Goal: Navigation & Orientation: Find specific page/section

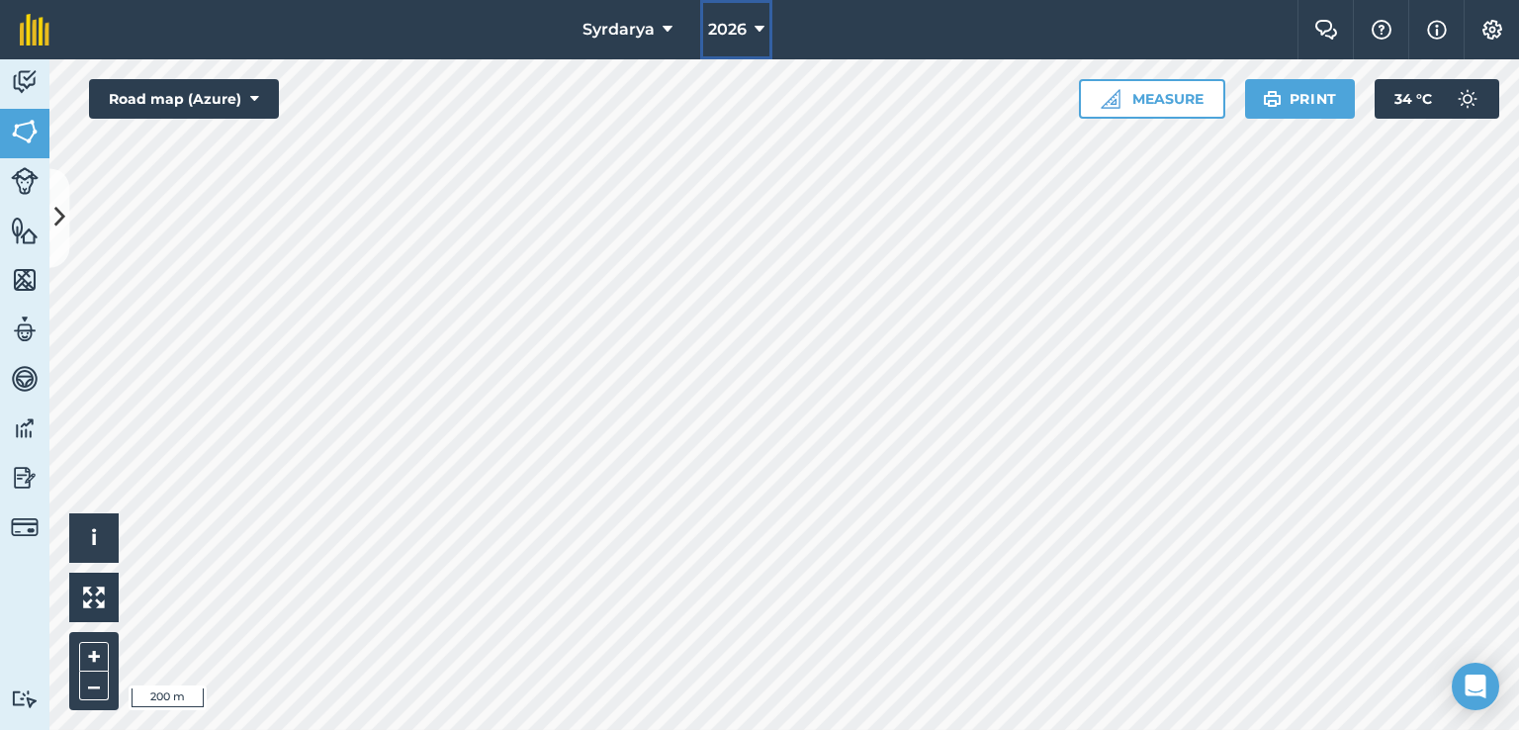
click at [817, 157] on div "Syrdarya 2026 Farm Chat Help Info Settings Syrdarya - 2026 Reproduced with the …" at bounding box center [759, 365] width 1519 height 730
click at [756, 30] on icon at bounding box center [760, 30] width 10 height 24
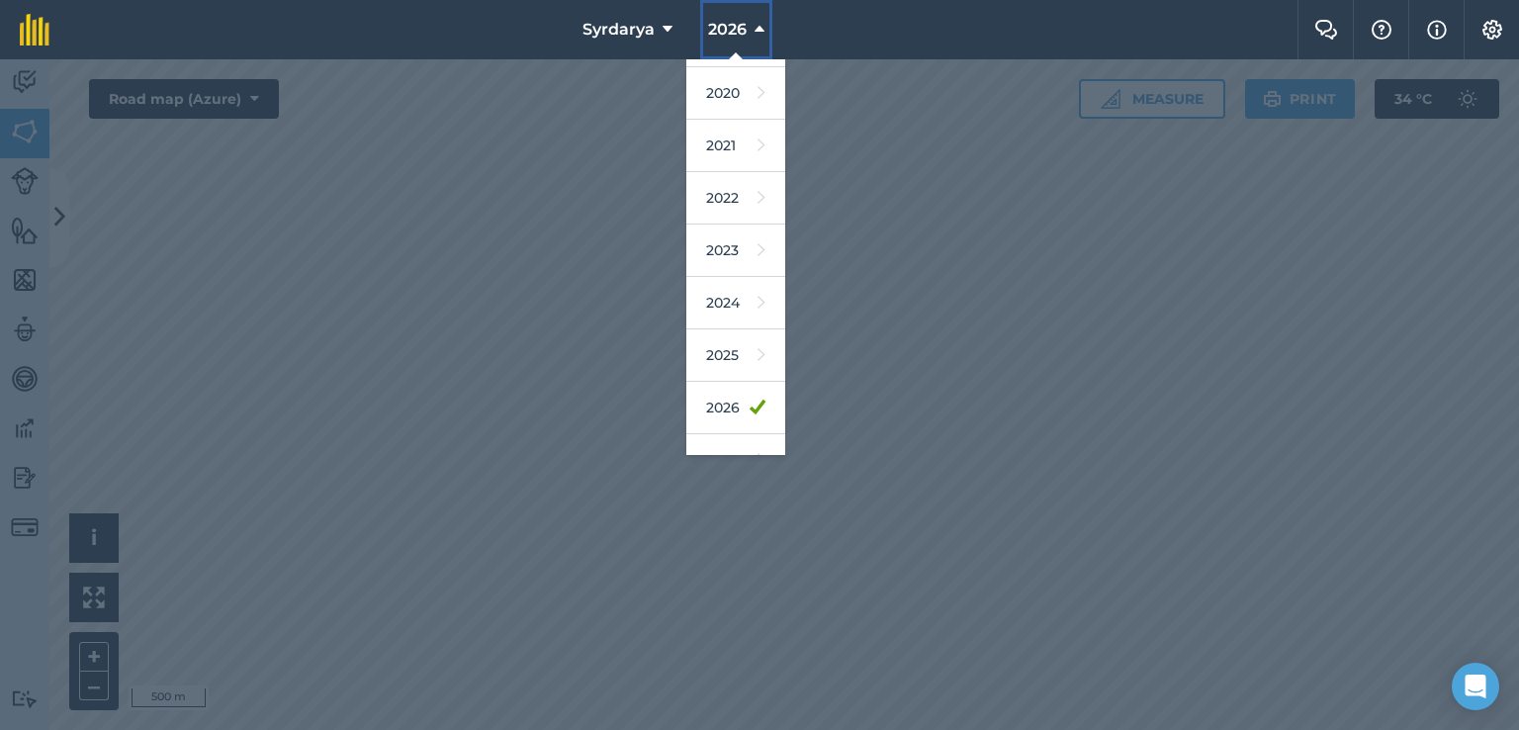
scroll to position [127, 0]
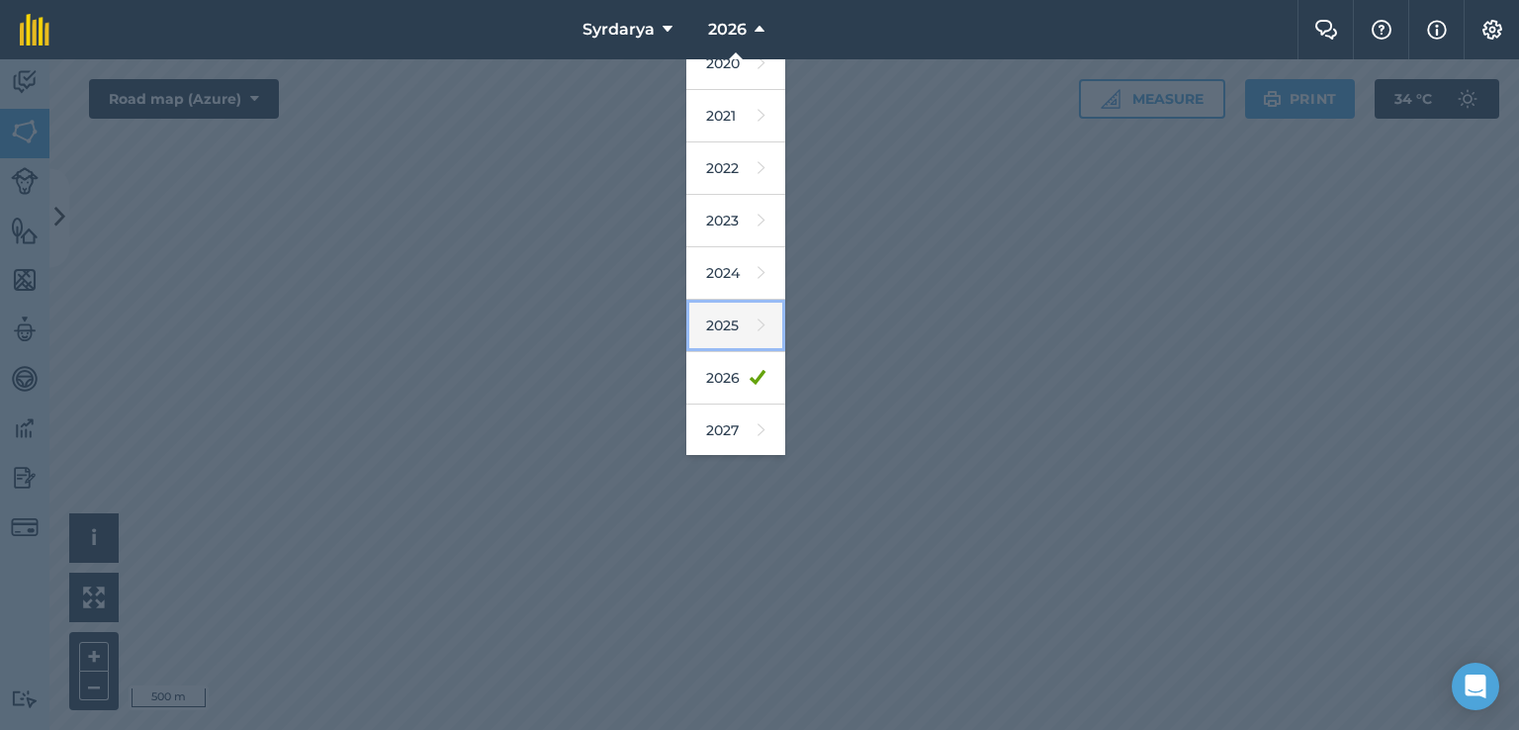
click at [731, 321] on link "2025" at bounding box center [735, 326] width 99 height 52
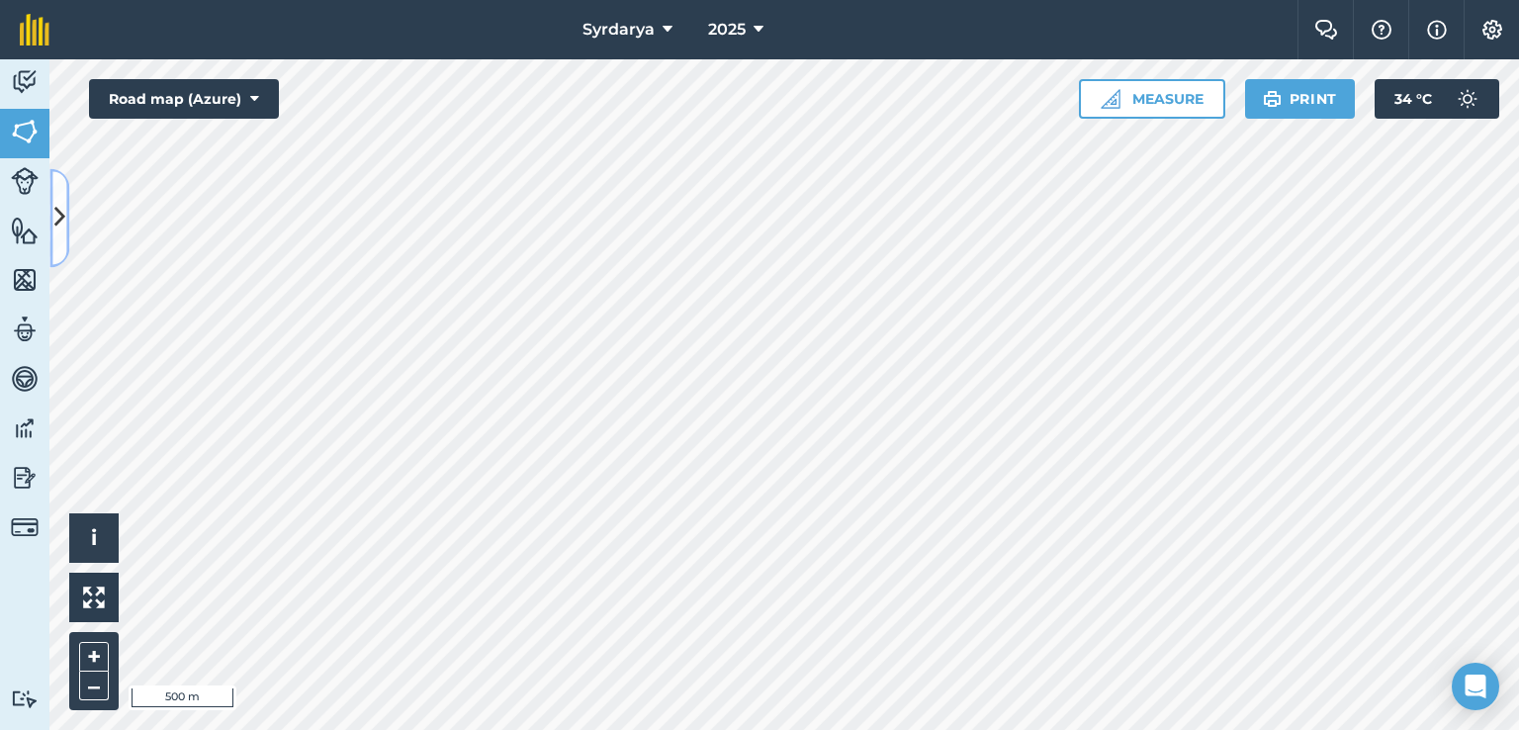
click at [60, 211] on icon at bounding box center [59, 218] width 11 height 35
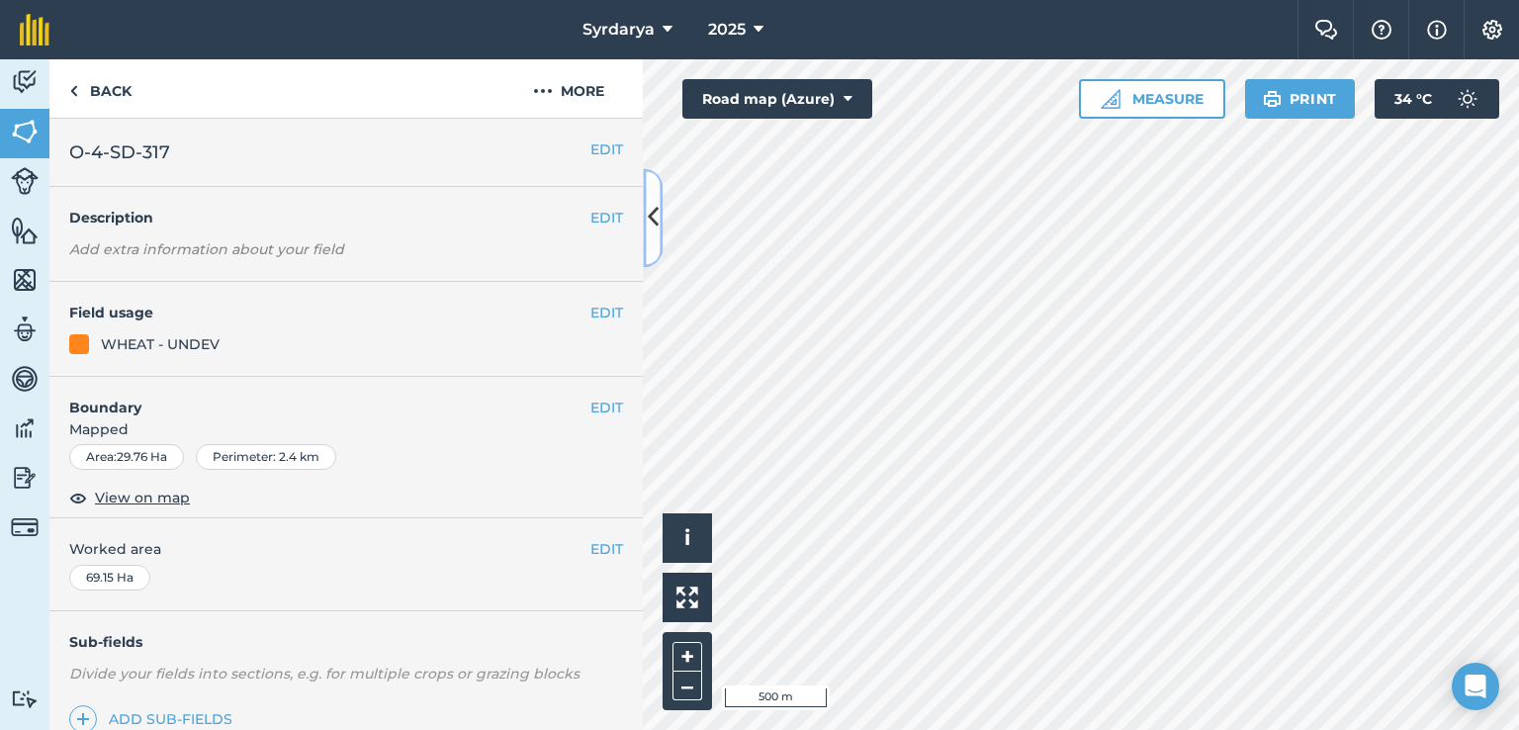
click at [654, 221] on icon at bounding box center [653, 218] width 11 height 35
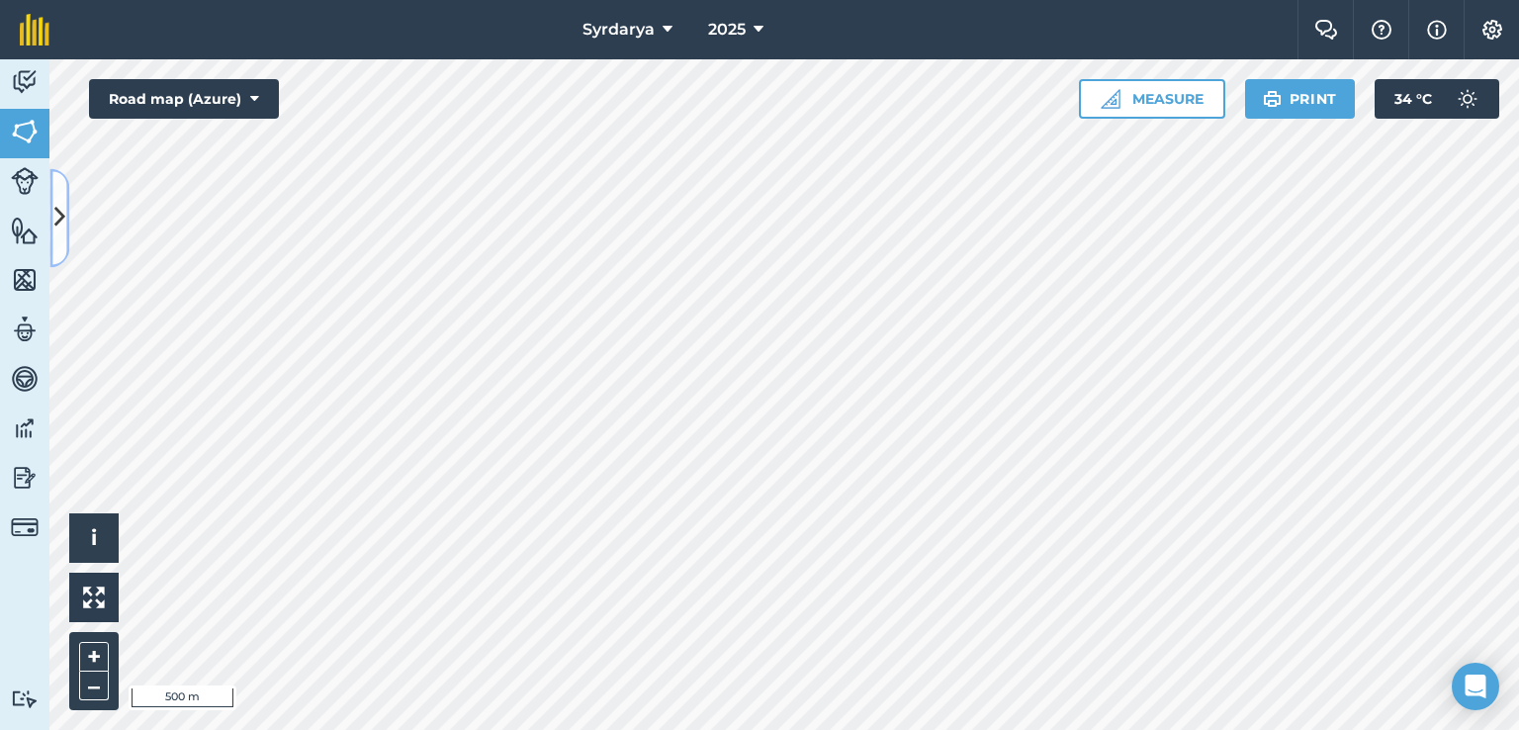
click at [62, 218] on icon at bounding box center [59, 218] width 11 height 35
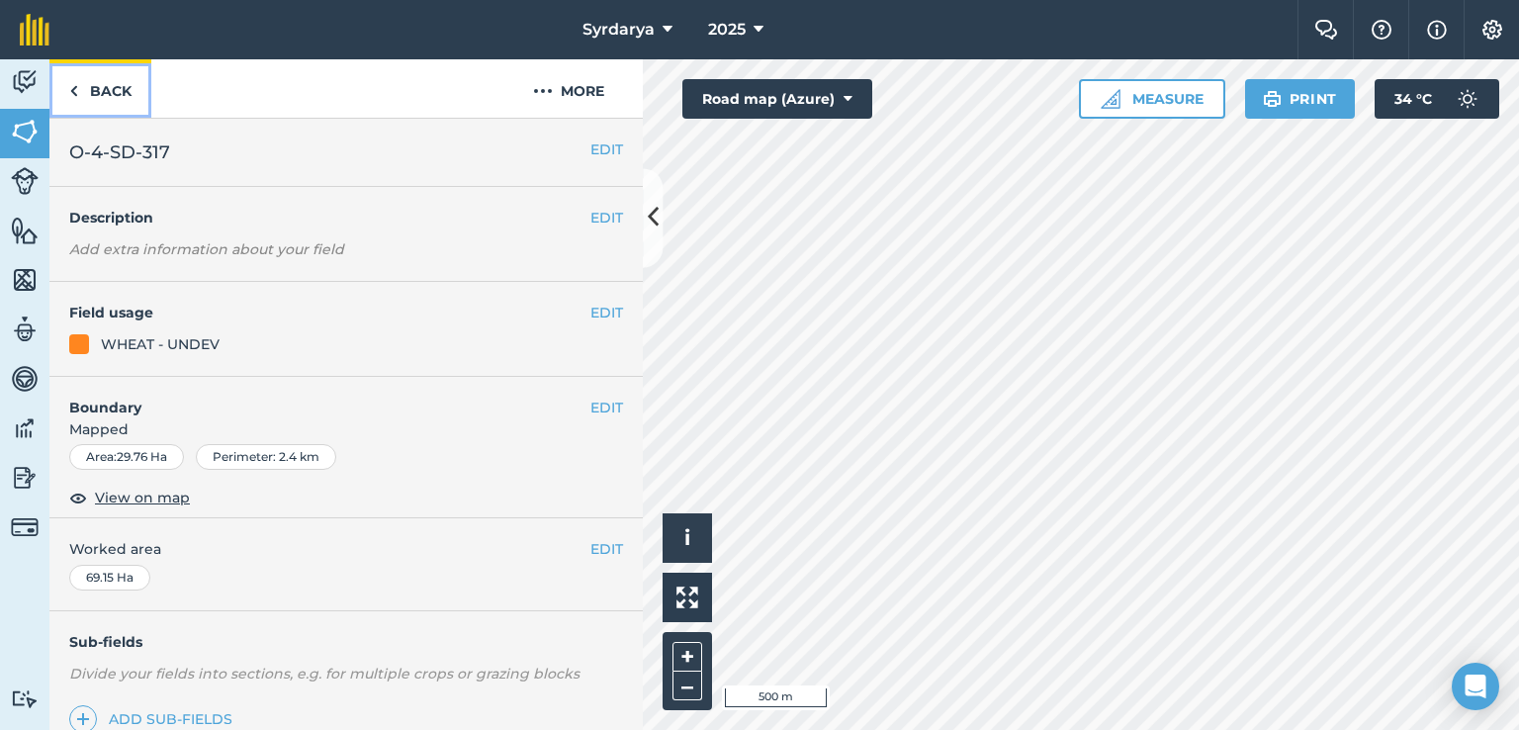
click at [111, 77] on link "Back" at bounding box center [100, 88] width 102 height 58
click at [107, 104] on link "Back" at bounding box center [100, 88] width 102 height 58
click at [658, 219] on icon at bounding box center [653, 218] width 11 height 35
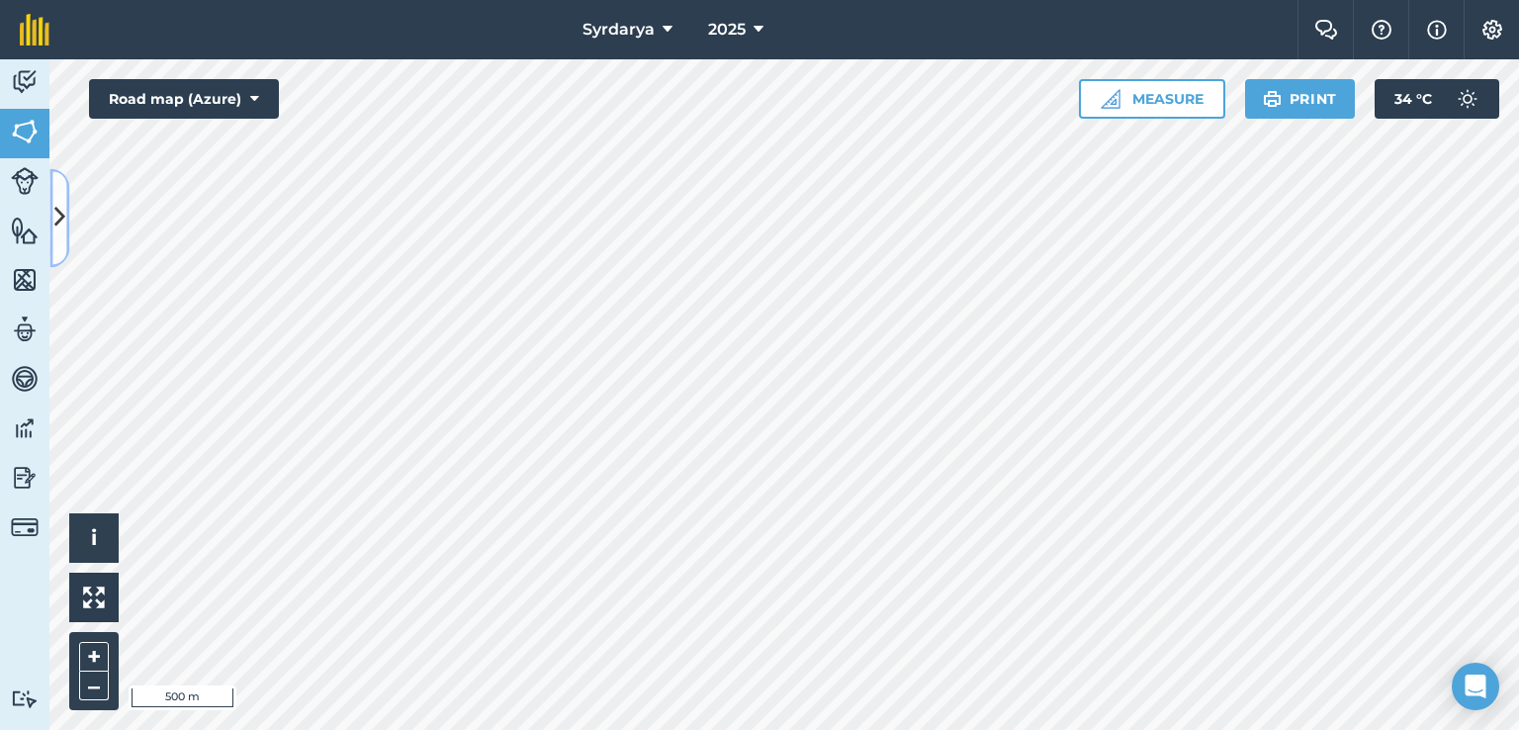
click at [63, 186] on button at bounding box center [59, 217] width 20 height 99
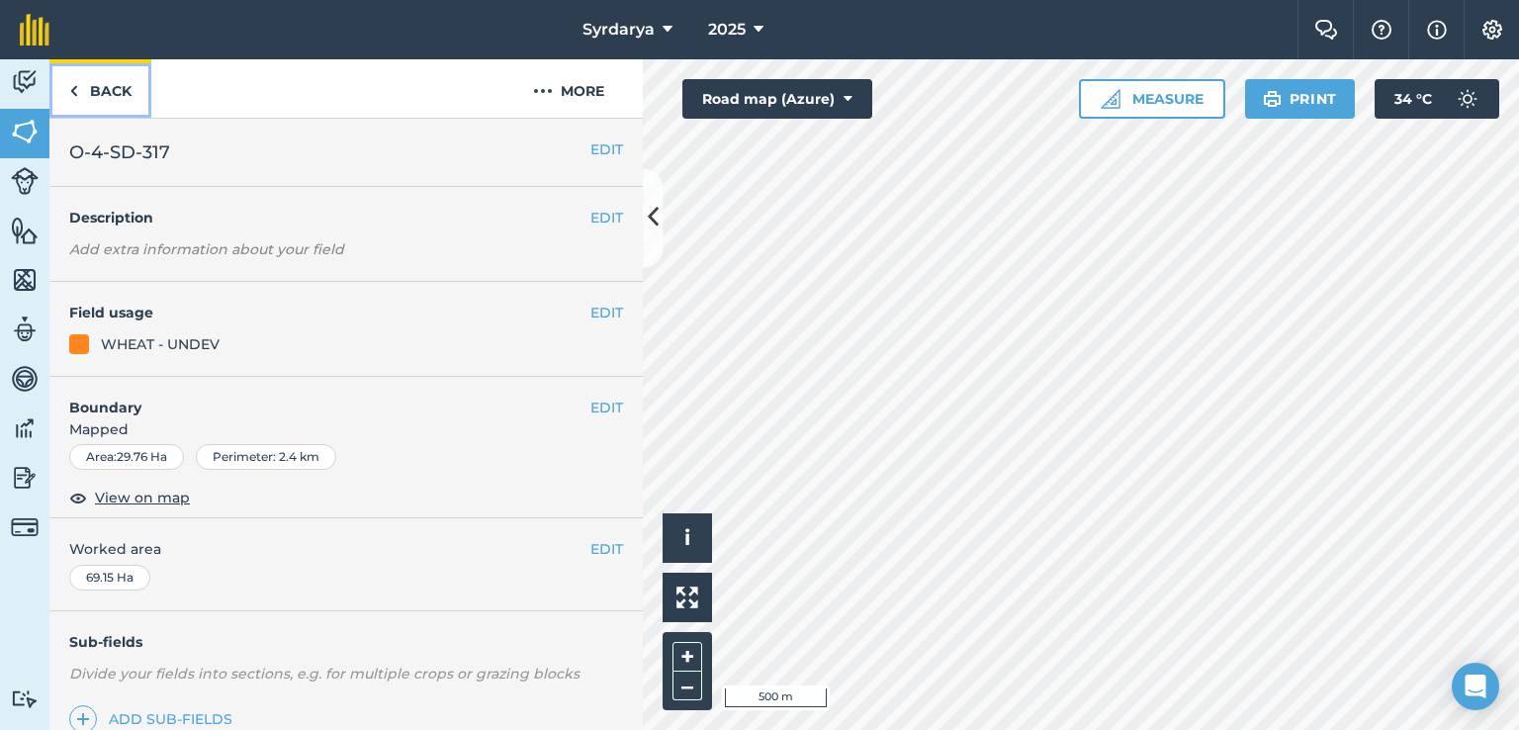
click at [98, 83] on link "Back" at bounding box center [100, 88] width 102 height 58
click at [91, 75] on link "Back" at bounding box center [100, 88] width 102 height 58
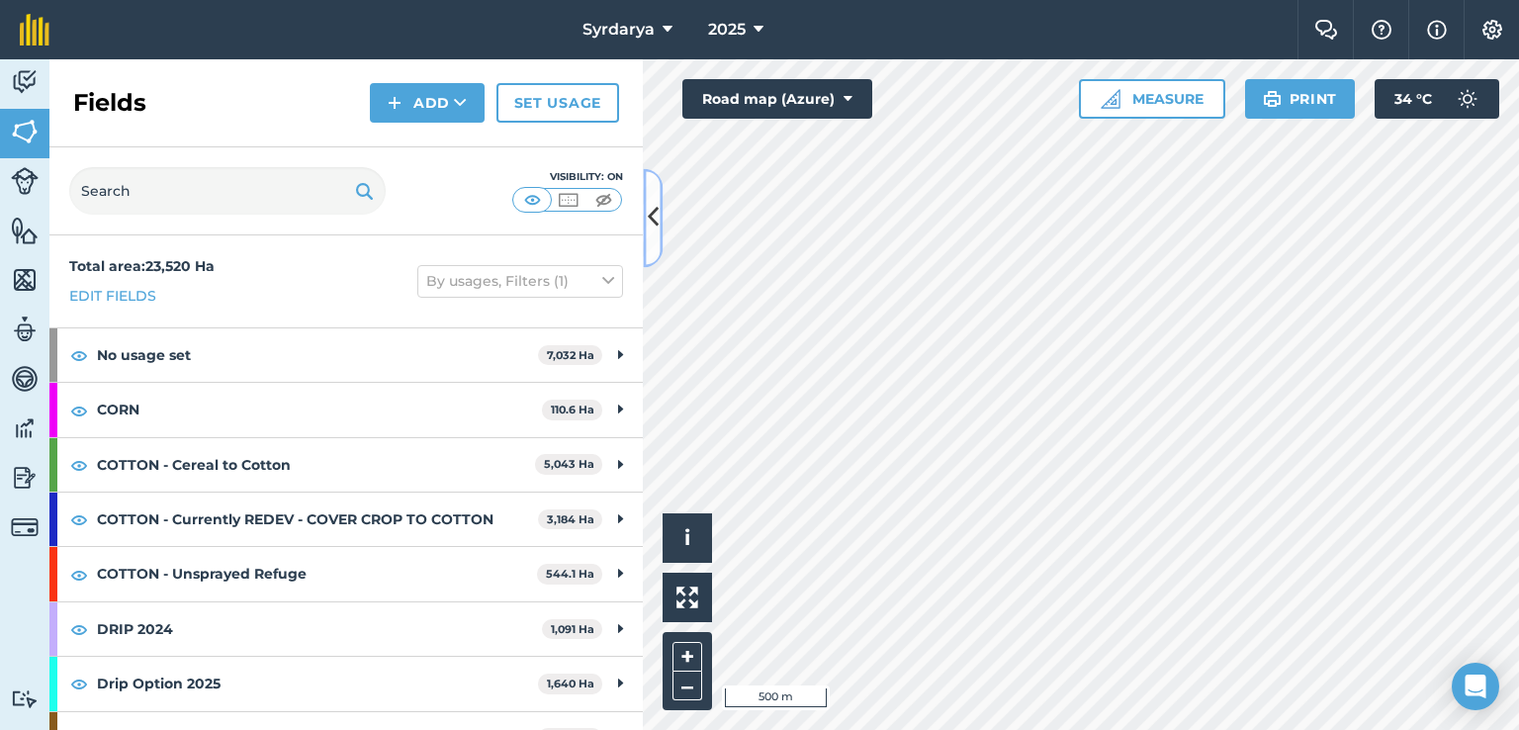
click at [654, 249] on button at bounding box center [653, 217] width 20 height 99
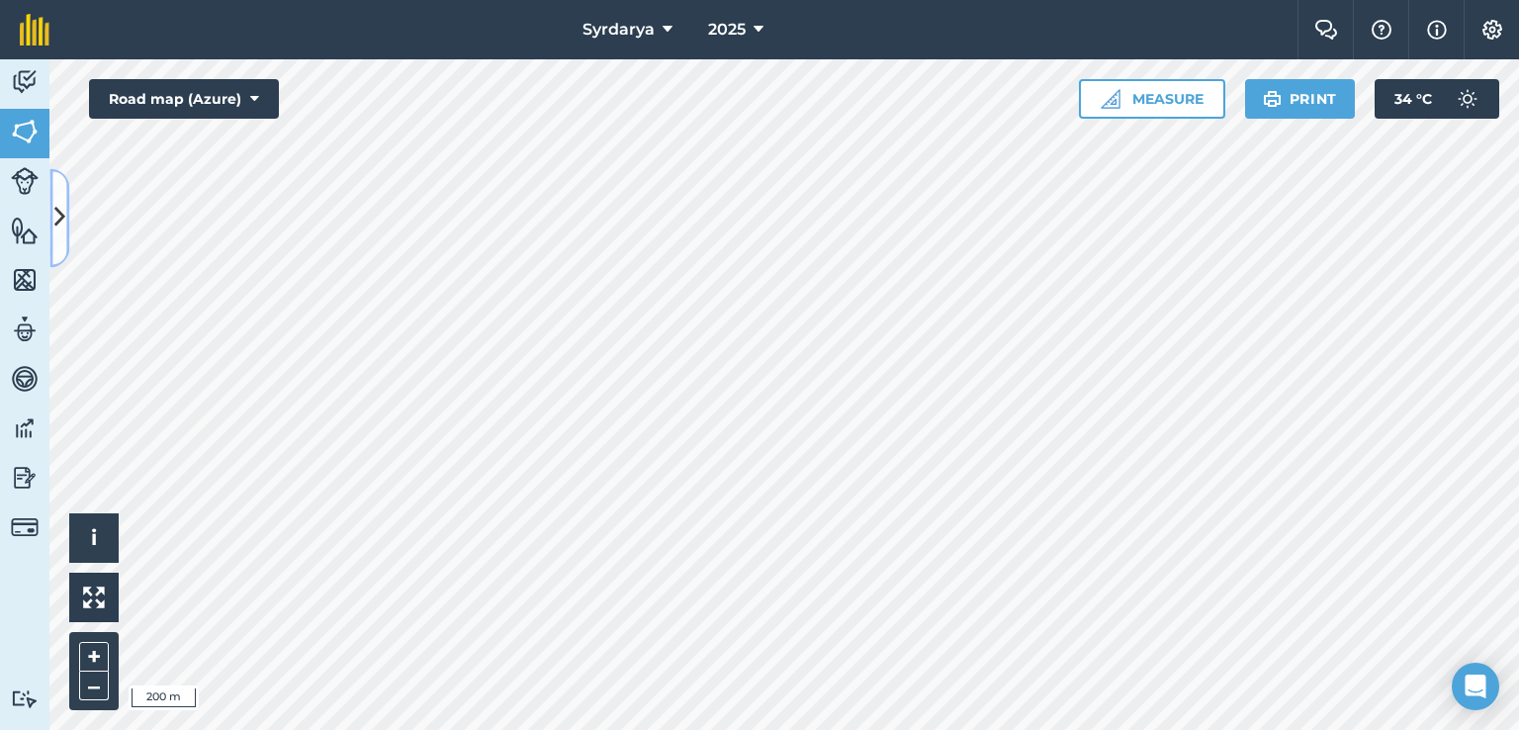
click at [60, 215] on icon at bounding box center [59, 218] width 11 height 35
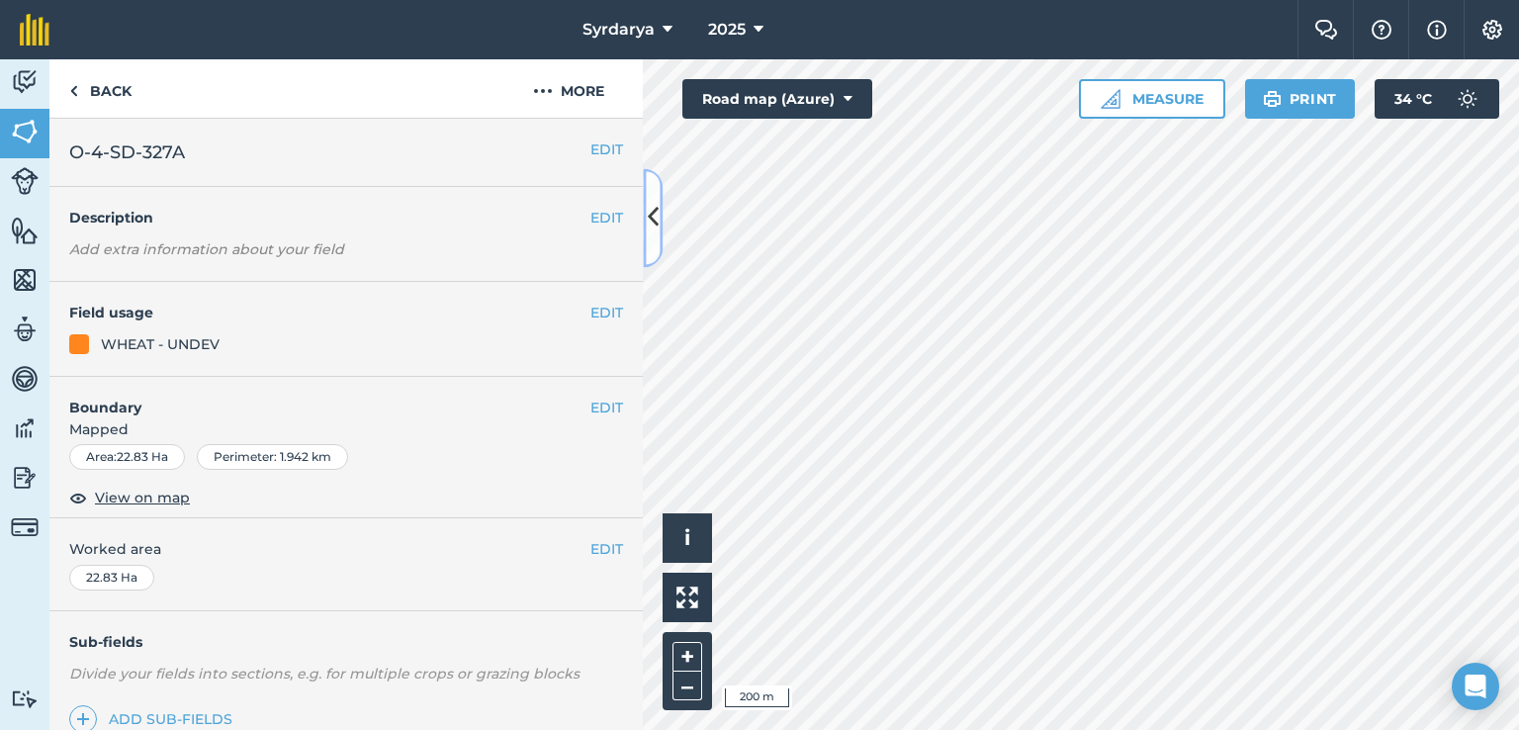
click at [651, 232] on icon at bounding box center [653, 218] width 11 height 35
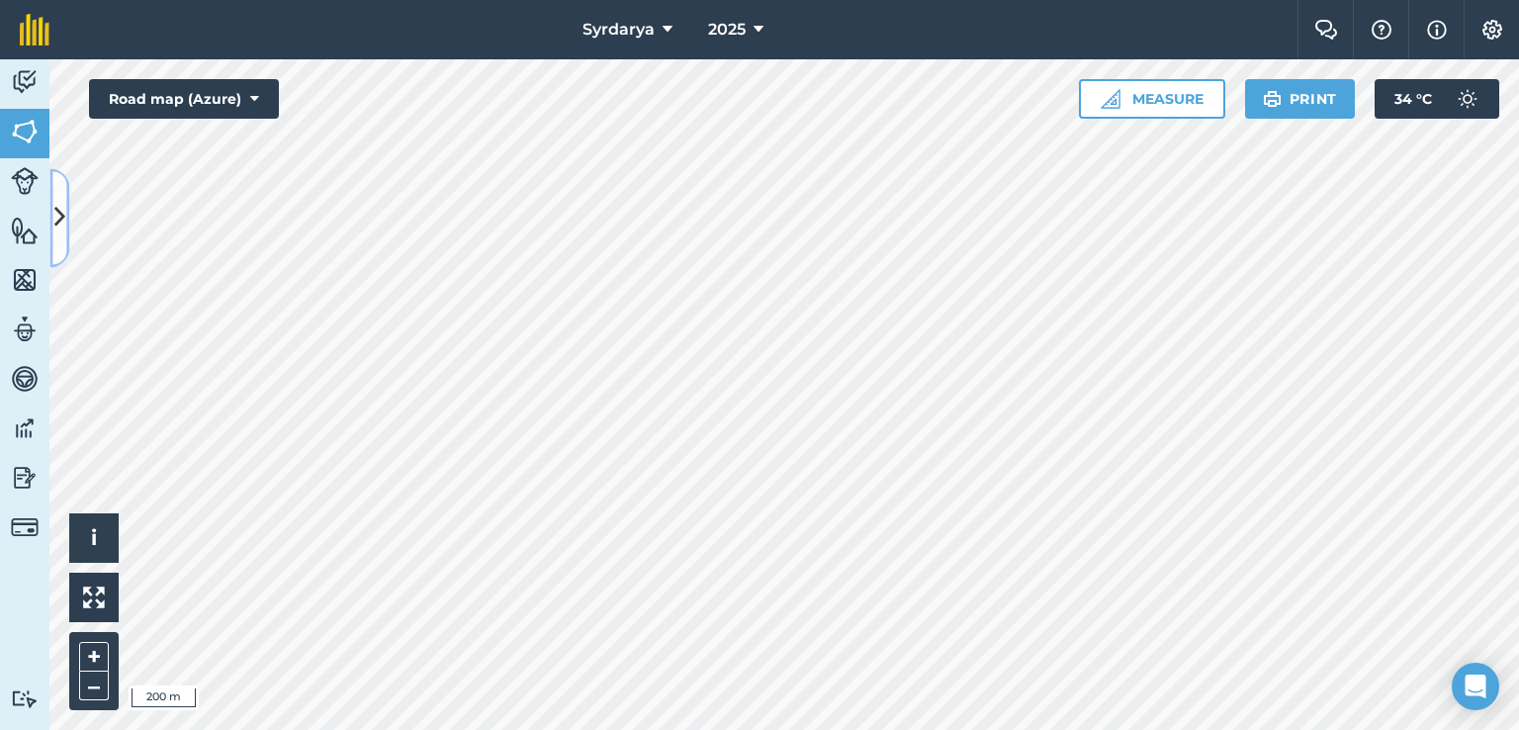
click at [61, 224] on icon at bounding box center [59, 218] width 11 height 35
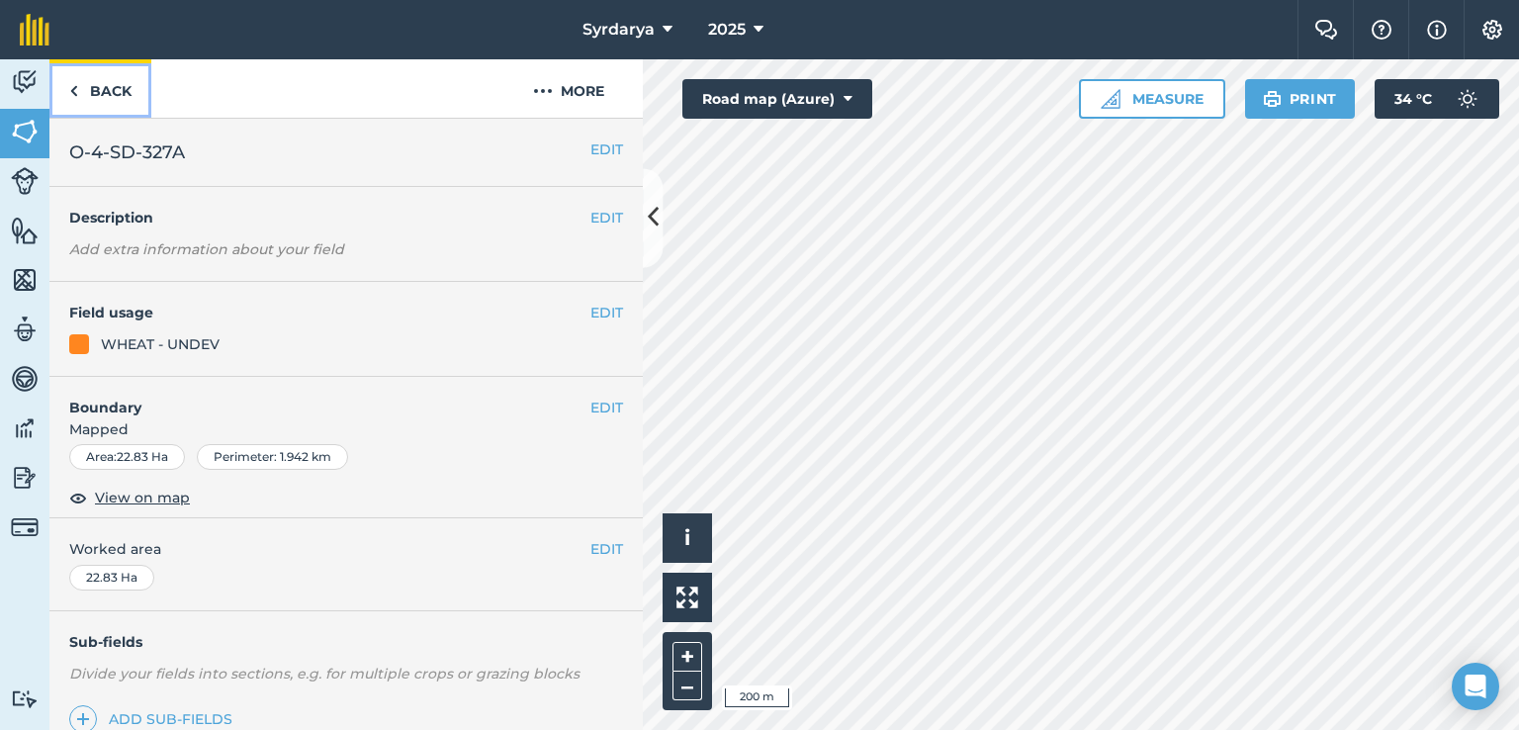
click at [107, 87] on link "Back" at bounding box center [100, 88] width 102 height 58
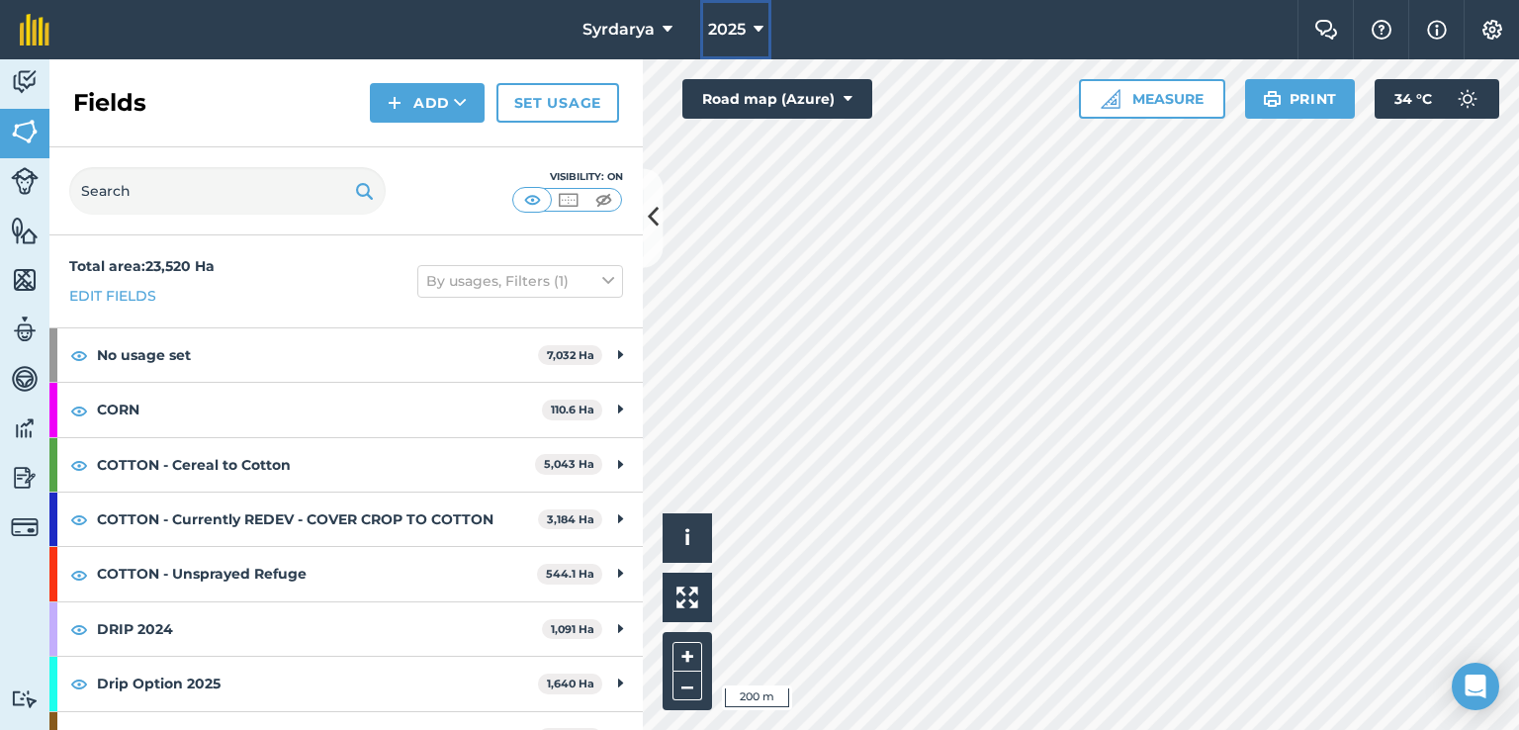
click at [743, 23] on span "2025" at bounding box center [727, 30] width 38 height 24
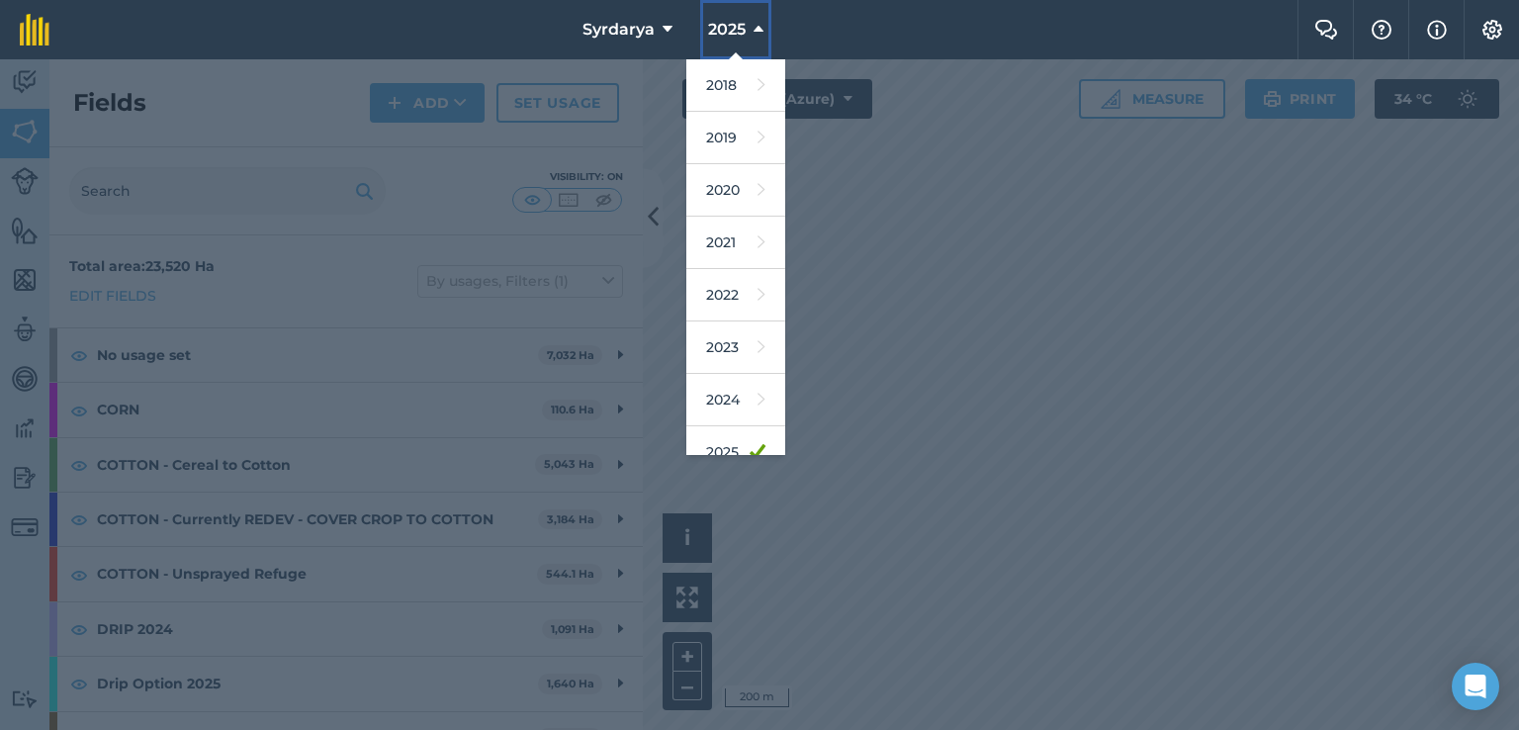
scroll to position [127, 0]
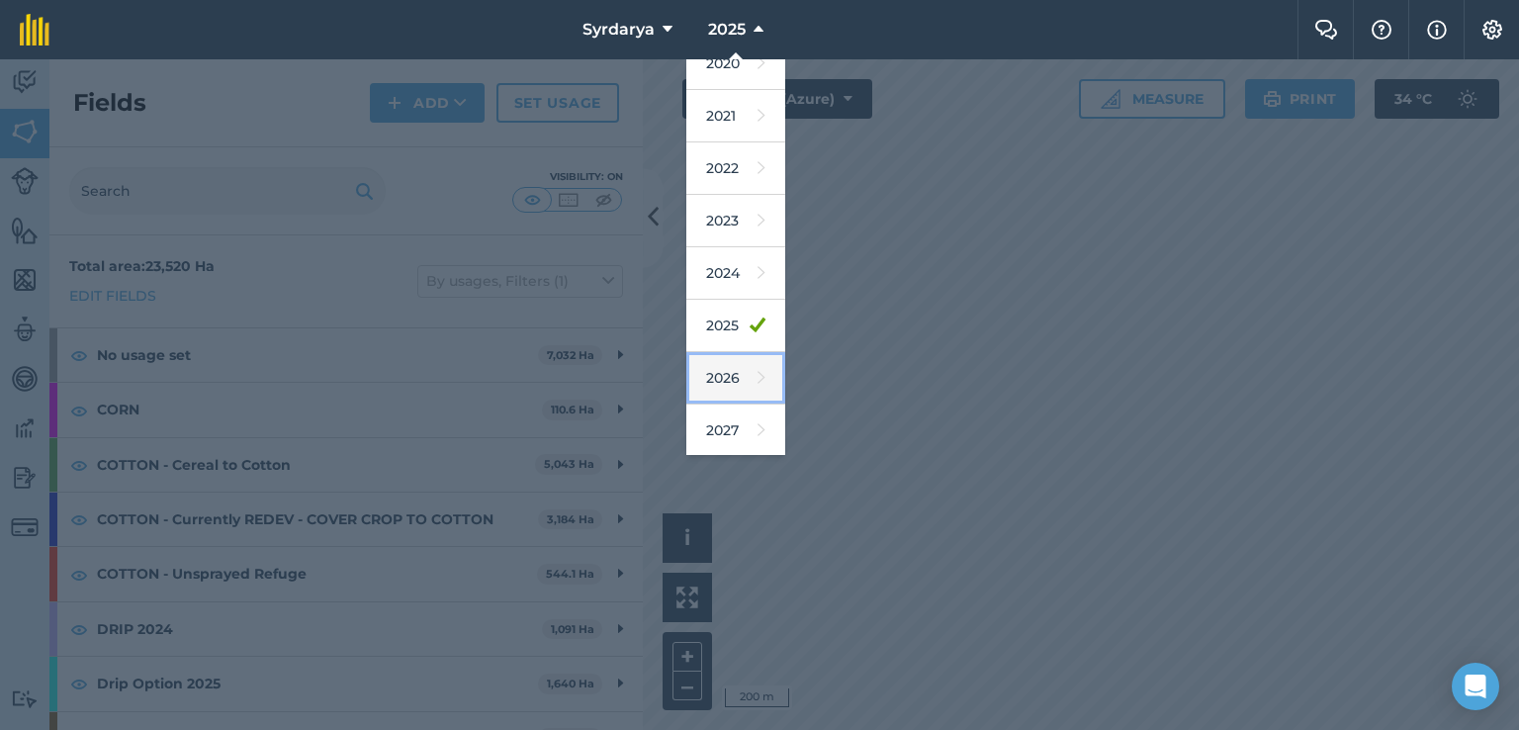
click at [717, 373] on link "2026" at bounding box center [735, 378] width 99 height 52
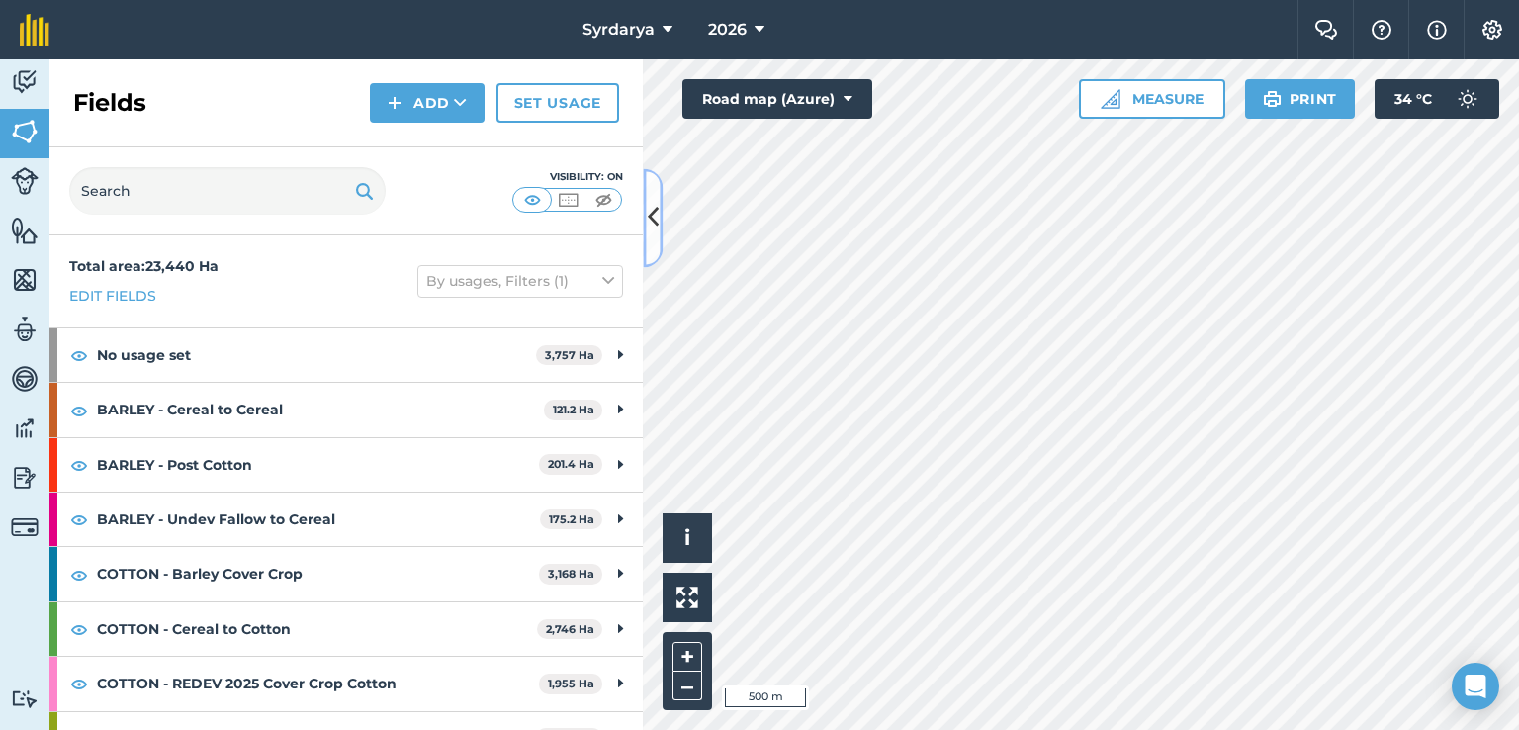
click at [661, 194] on button at bounding box center [653, 217] width 20 height 99
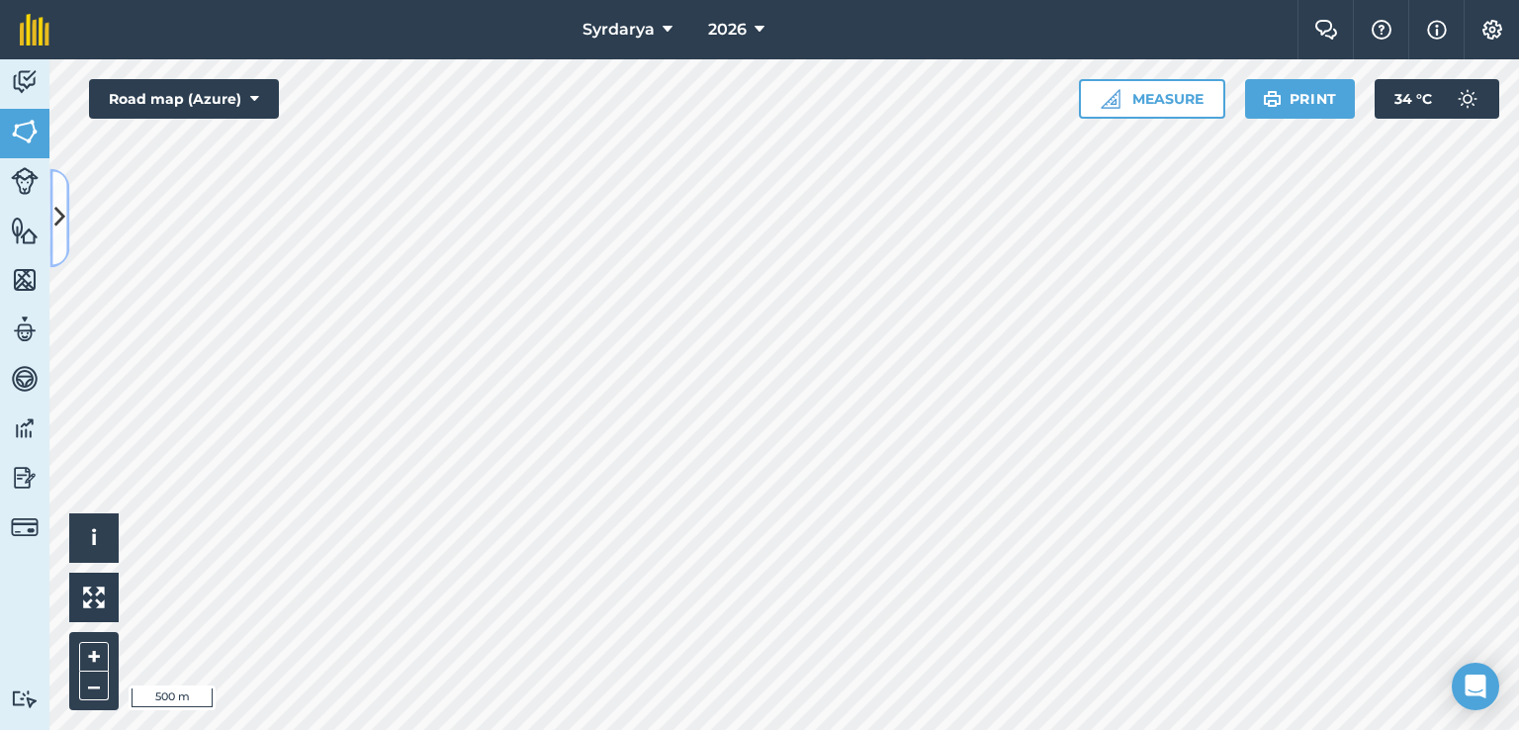
click at [55, 215] on icon at bounding box center [59, 218] width 11 height 35
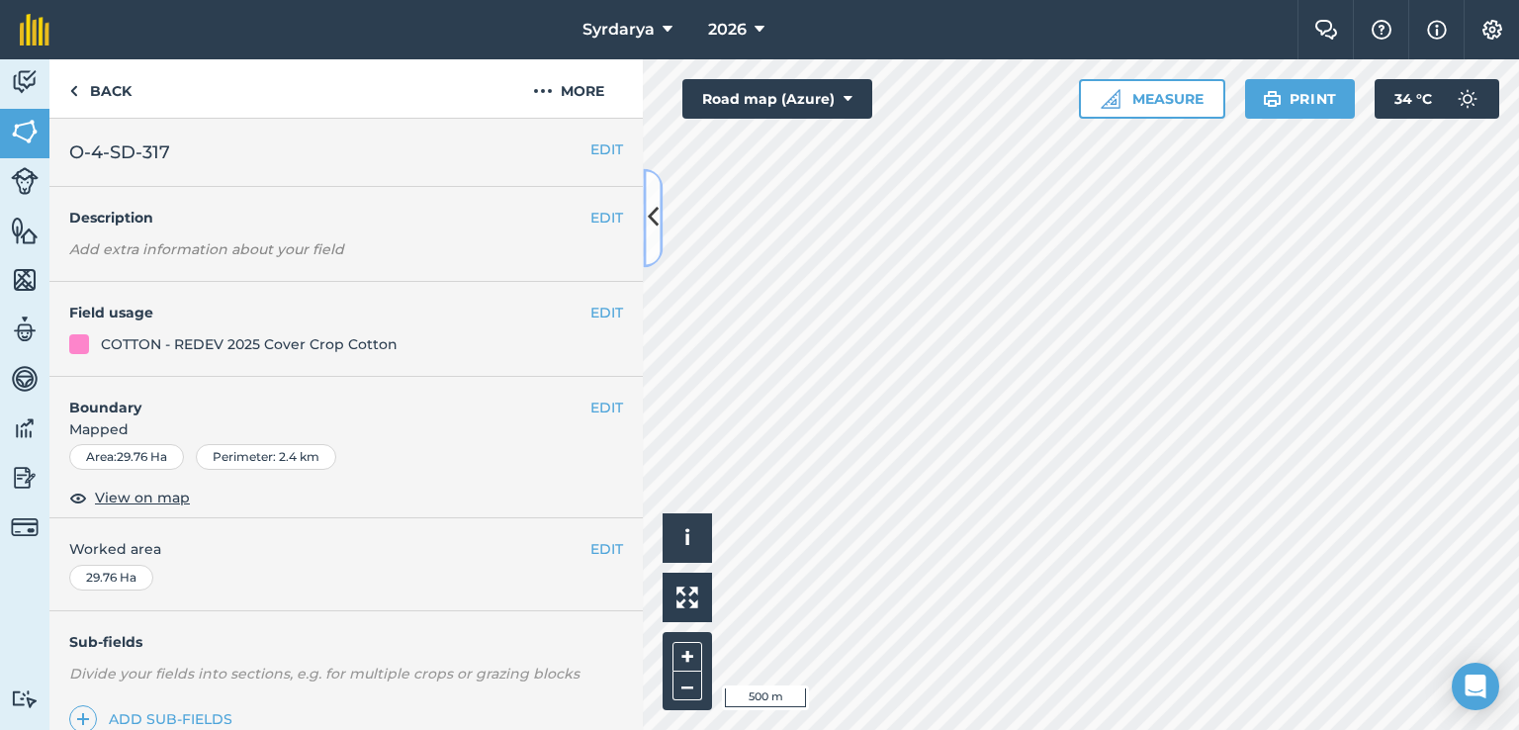
click at [653, 245] on button at bounding box center [653, 217] width 20 height 99
